Goal: Navigation & Orientation: Find specific page/section

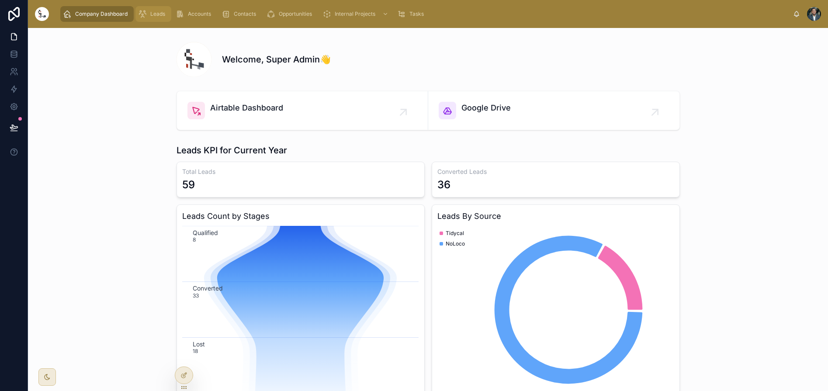
click at [146, 14] on icon "scrollable content" at bounding box center [142, 14] width 9 height 9
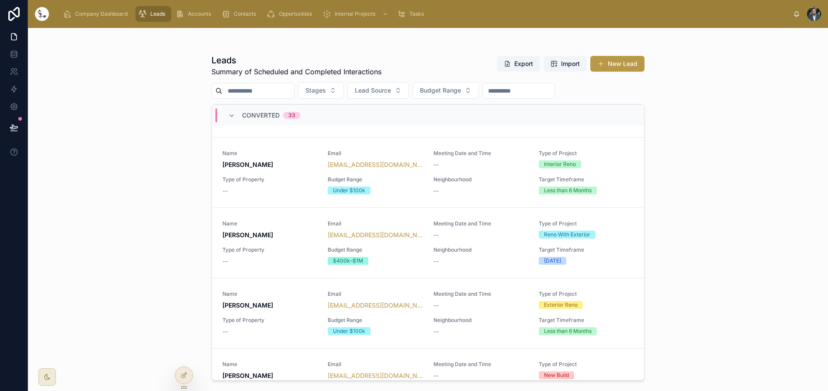
scroll to position [863, 0]
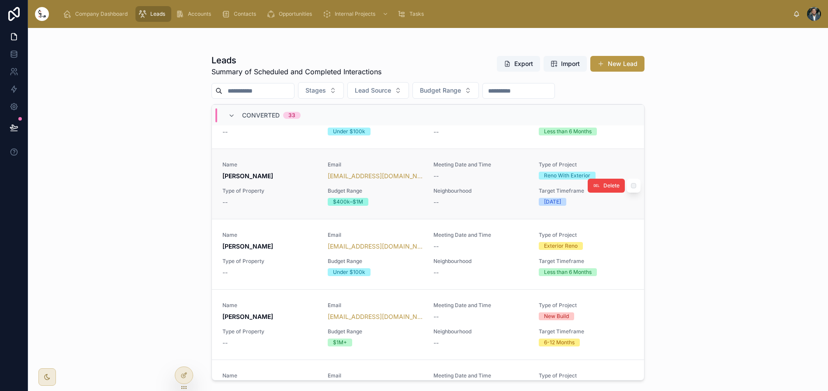
click at [298, 167] on span "Name" at bounding box center [269, 164] width 95 height 7
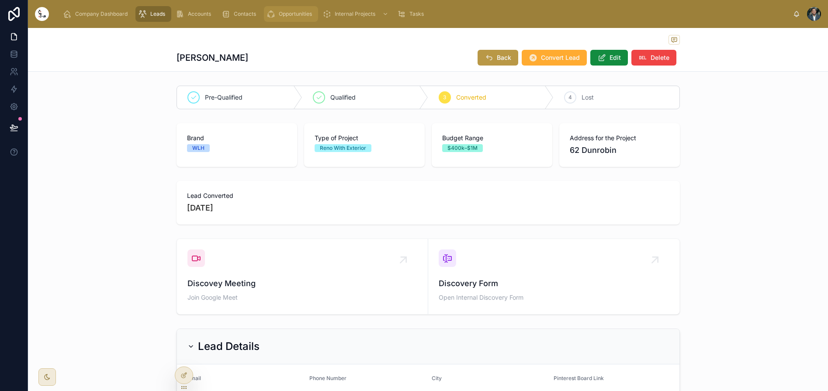
click at [281, 16] on span "Opportunities" at bounding box center [295, 13] width 33 height 7
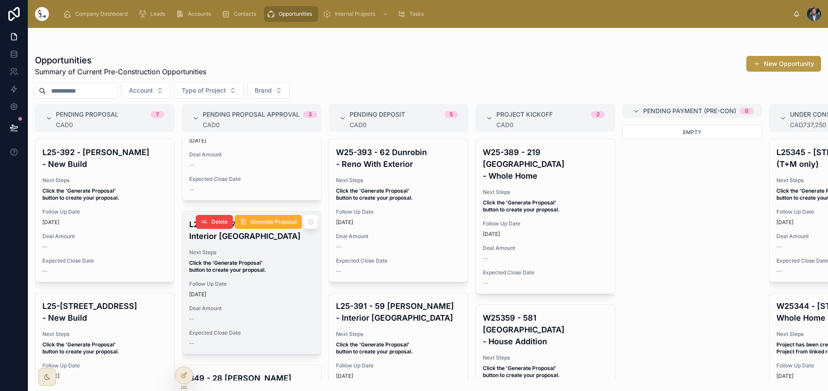
scroll to position [83, 0]
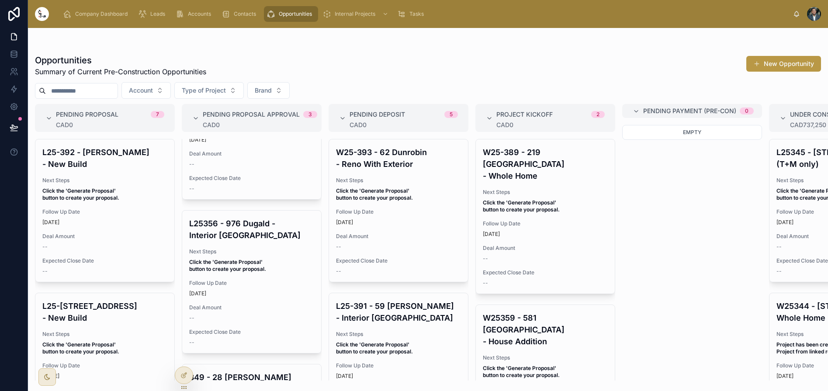
click at [446, 55] on div "Opportunities Summary of Current Pre-Construction Opportunities New Opportunity" at bounding box center [428, 65] width 786 height 23
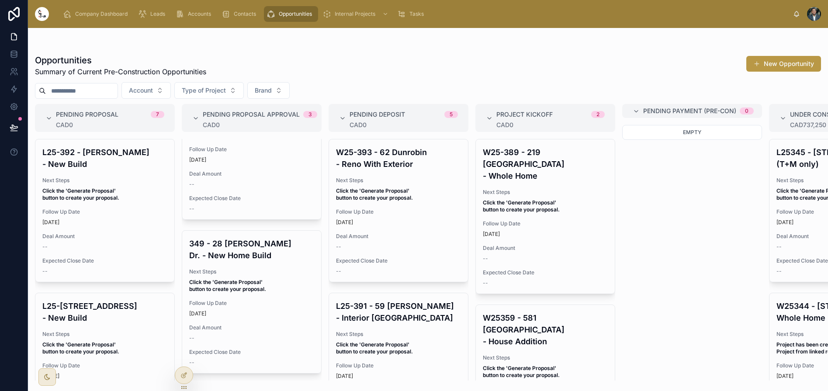
scroll to position [216, 0]
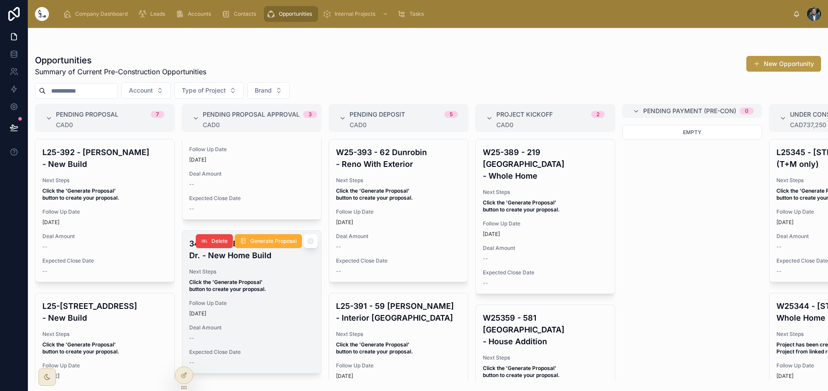
click at [276, 279] on span "Click the 'Generate Proposal' button to create your proposal." at bounding box center [251, 286] width 125 height 14
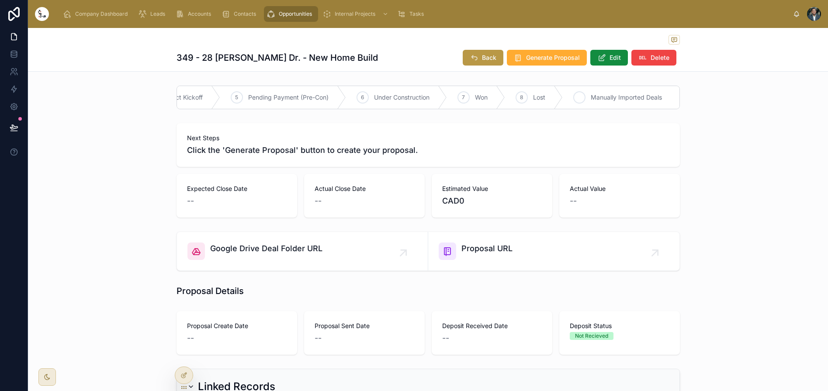
scroll to position [0, 360]
click at [521, 97] on icon at bounding box center [521, 97] width 7 height 7
click at [420, 14] on span "Tasks" at bounding box center [417, 13] width 14 height 7
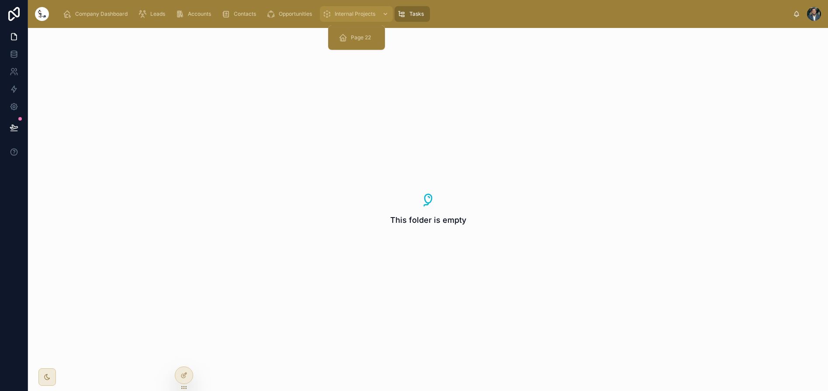
click at [379, 16] on div "scrollable content" at bounding box center [384, 14] width 11 height 14
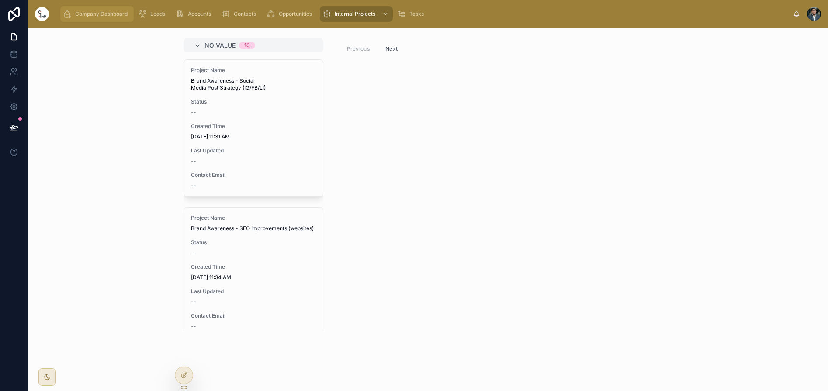
click at [93, 14] on span "Company Dashboard" at bounding box center [101, 13] width 52 height 7
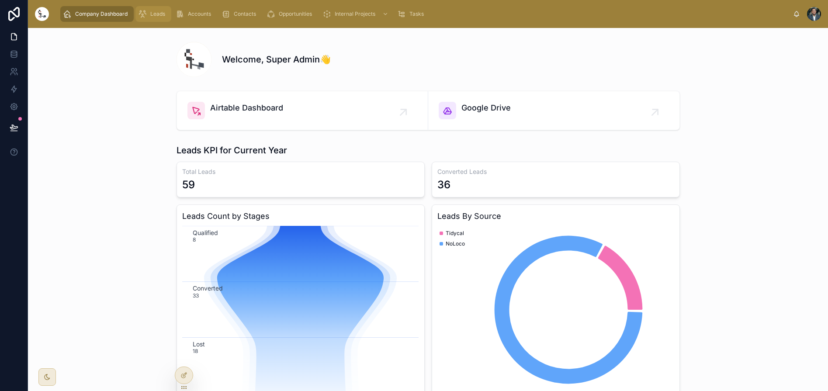
click at [161, 17] on span "Leads" at bounding box center [157, 13] width 15 height 7
